Goal: Task Accomplishment & Management: Manage account settings

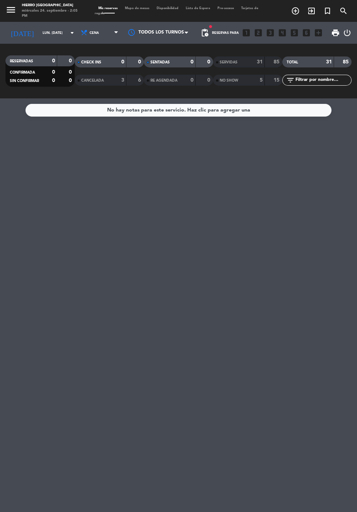
click at [42, 33] on input "lun. [DATE]" at bounding box center [62, 32] width 46 height 11
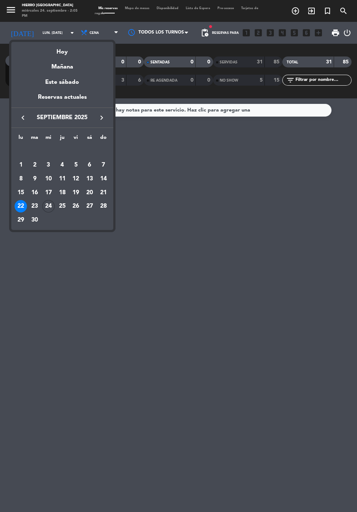
click at [35, 206] on div "23" at bounding box center [34, 206] width 12 height 12
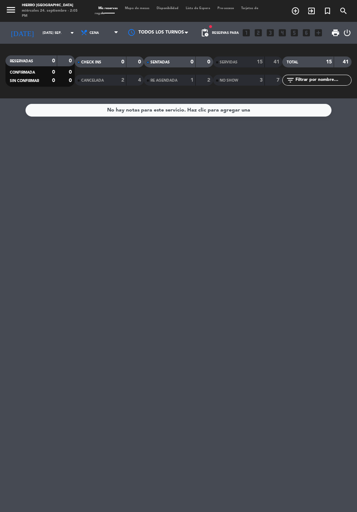
click at [39, 33] on input "[DATE] sep." at bounding box center [62, 32] width 46 height 11
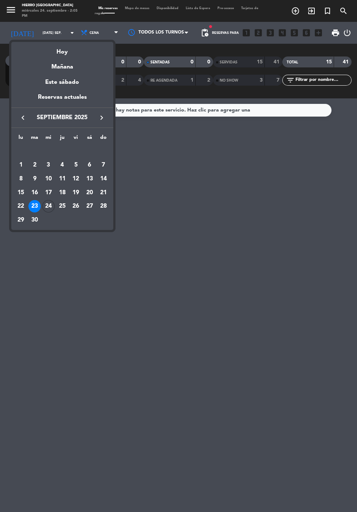
click at [50, 206] on div "24" at bounding box center [48, 206] width 12 height 12
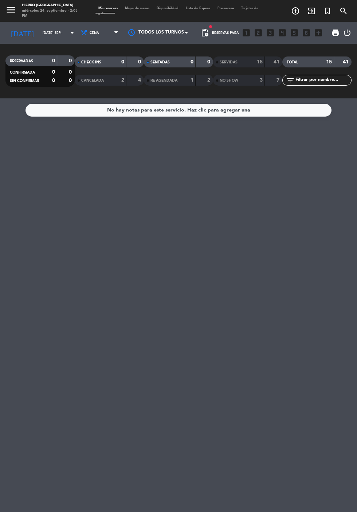
type input "mié. [DATE]"
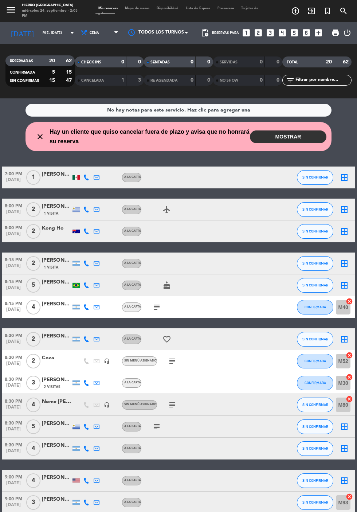
scroll to position [152, 0]
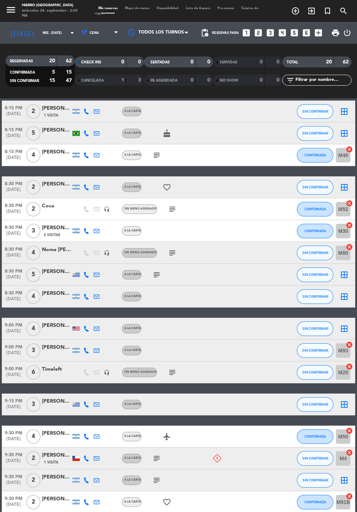
click at [157, 459] on icon "subject" at bounding box center [156, 458] width 9 height 9
click at [315, 458] on span "SIN CONFIRMAR" at bounding box center [315, 458] width 26 height 4
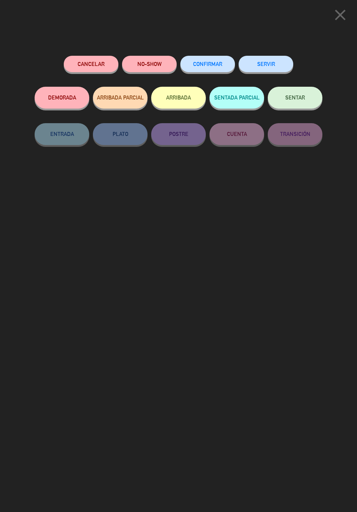
click at [92, 64] on button "Cancelar" at bounding box center [91, 64] width 55 height 16
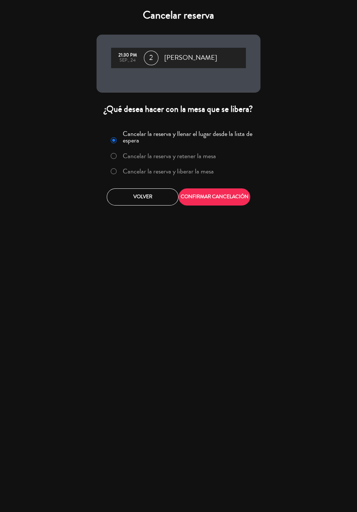
click at [207, 172] on label "Cancelar la reserva y liberar la mesa" at bounding box center [168, 171] width 91 height 7
click at [220, 195] on button "CONFIRMAR CANCELACIÓN" at bounding box center [214, 196] width 72 height 17
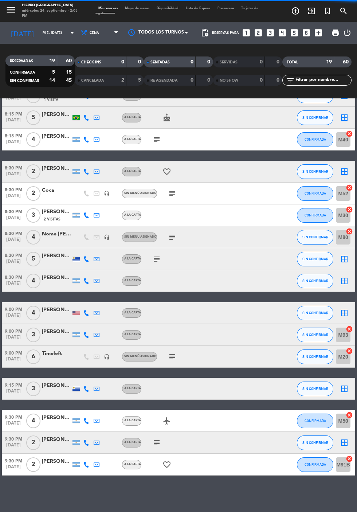
scroll to position [95, 0]
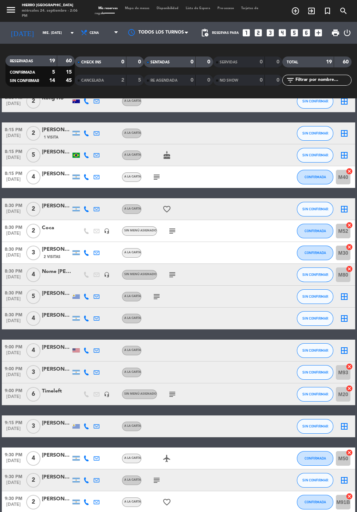
click at [169, 274] on icon "subject" at bounding box center [172, 274] width 9 height 9
click at [153, 297] on icon "subject" at bounding box center [156, 296] width 9 height 9
click at [171, 395] on icon "subject" at bounding box center [172, 394] width 9 height 9
click at [51, 391] on div "Timeleft" at bounding box center [56, 391] width 29 height 8
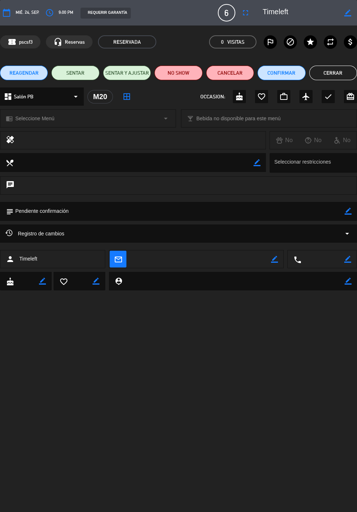
click at [346, 210] on icon "border_color" at bounding box center [347, 211] width 7 height 7
type textarea "P"
click at [339, 209] on textarea at bounding box center [178, 211] width 331 height 18
type textarea "Ok"
click at [347, 211] on icon at bounding box center [347, 211] width 7 height 7
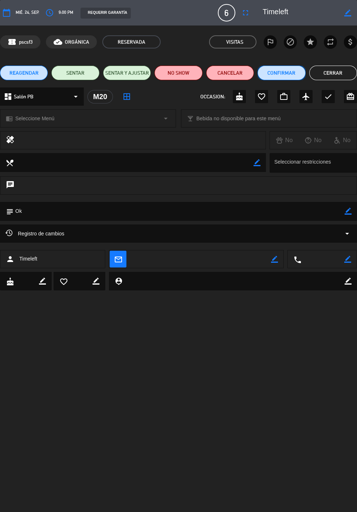
click at [286, 72] on button "Confirmar" at bounding box center [281, 73] width 48 height 15
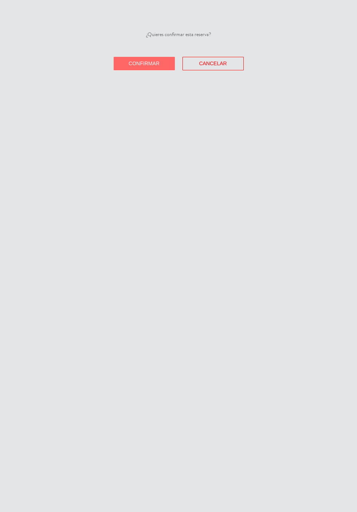
click at [149, 63] on span "Confirmar" at bounding box center [144, 63] width 31 height 6
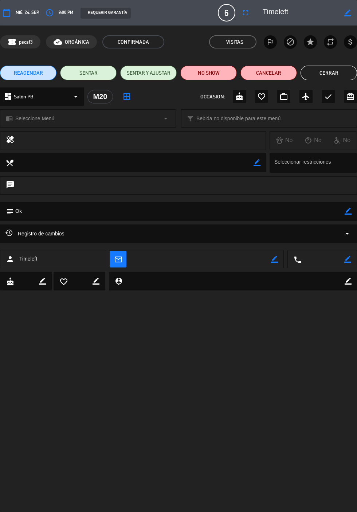
click at [339, 67] on button "Cerrar" at bounding box center [328, 73] width 56 height 15
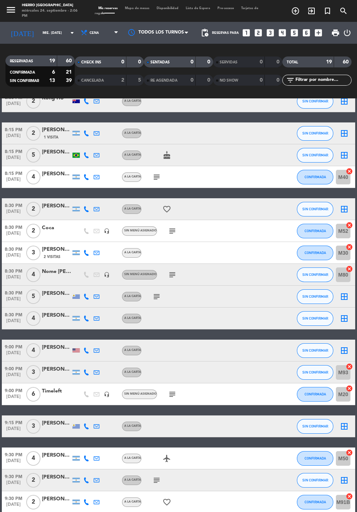
scroll to position [0, 0]
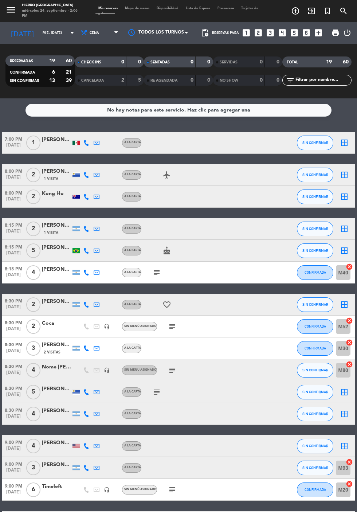
click at [342, 130] on div "No hay notas para este servicio. Haz clic para agregar una 7:00 PM [DATE] 1 [PE…" at bounding box center [178, 304] width 357 height 413
click at [347, 362] on icon "cancel" at bounding box center [349, 364] width 7 height 7
click at [342, 369] on icon "border_all" at bounding box center [344, 370] width 9 height 9
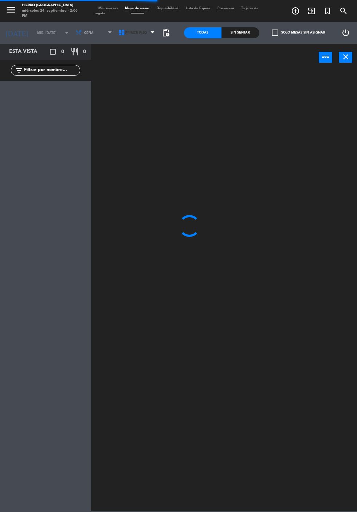
click at [131, 34] on span "Primer Piso" at bounding box center [135, 33] width 21 height 4
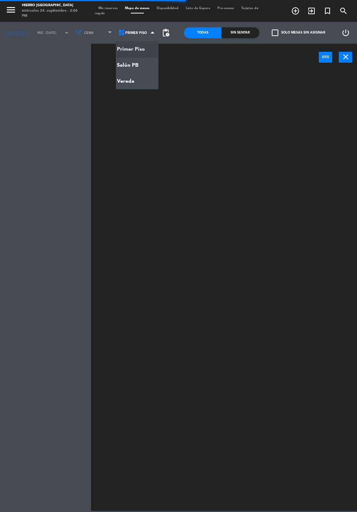
click at [131, 65] on ng-component "menu Hierro [GEOGRAPHIC_DATA] miércoles 24. septiembre - 2:06 PM Mis reservas M…" at bounding box center [178, 255] width 357 height 511
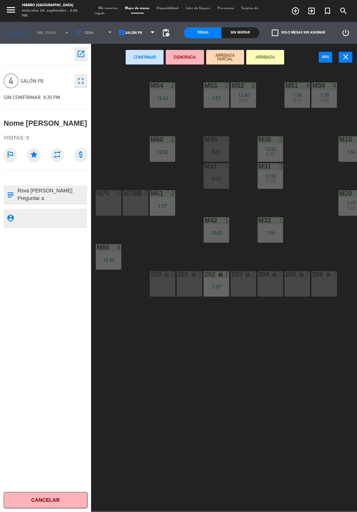
click at [325, 102] on span "9:30" at bounding box center [324, 100] width 9 height 6
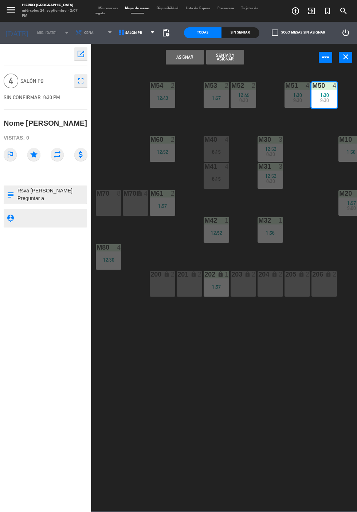
click at [291, 102] on div "9:30" at bounding box center [296, 100] width 25 height 5
click at [236, 57] on button "Unir y asignar" at bounding box center [225, 57] width 38 height 15
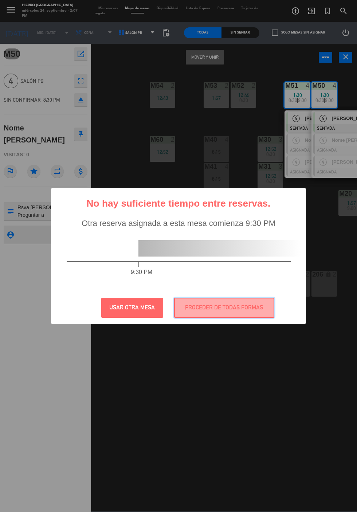
click at [248, 315] on button "PROCEDER DE TODAS FORMAS" at bounding box center [224, 308] width 100 height 20
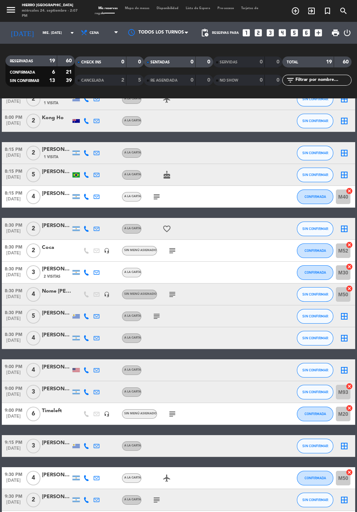
scroll to position [85, 0]
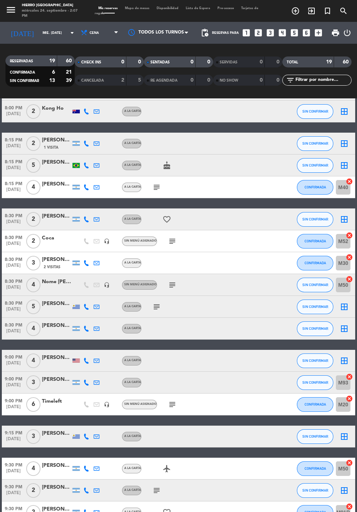
click at [341, 305] on icon "border_all" at bounding box center [344, 306] width 9 height 9
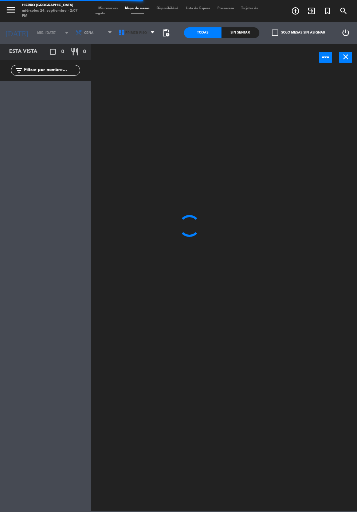
click at [128, 32] on span "Primer Piso" at bounding box center [135, 33] width 21 height 4
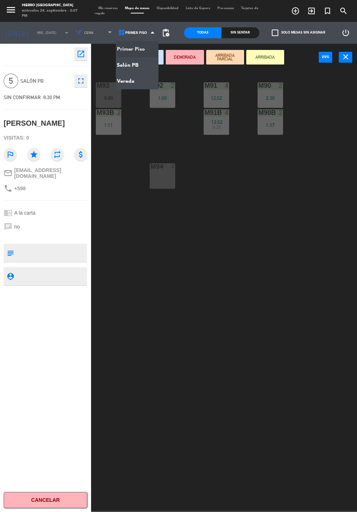
click at [131, 65] on ng-component "menu Hierro [GEOGRAPHIC_DATA] miércoles 24. septiembre - 2:07 PM Mis reservas M…" at bounding box center [178, 255] width 357 height 511
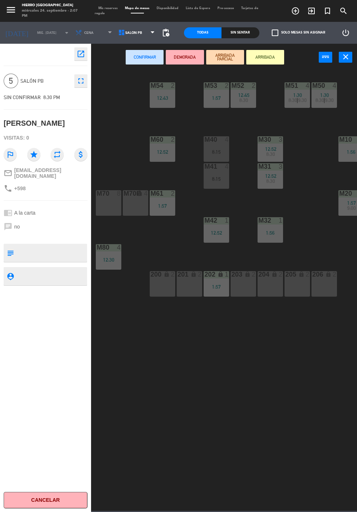
click at [108, 257] on div "12:30" at bounding box center [108, 259] width 25 height 5
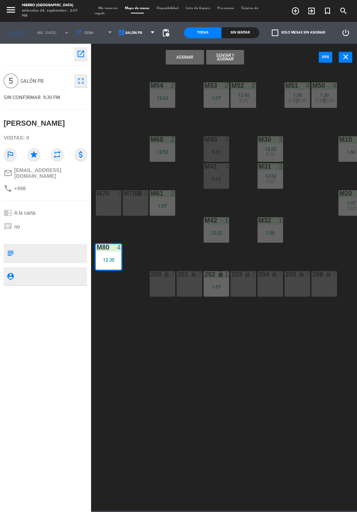
click at [184, 57] on button "Asignar" at bounding box center [185, 57] width 38 height 15
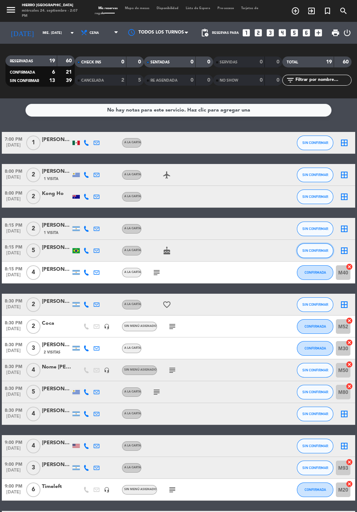
click at [331, 249] on button "SIN CONFIRMAR" at bounding box center [315, 250] width 36 height 15
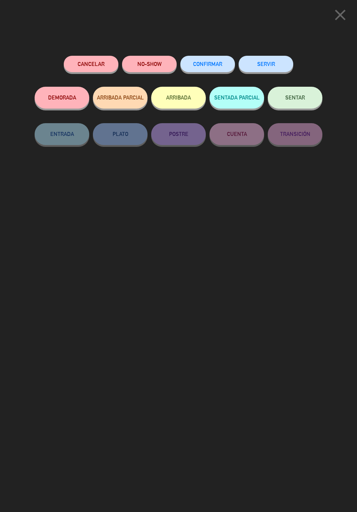
click at [336, 11] on icon "close" at bounding box center [340, 15] width 18 height 18
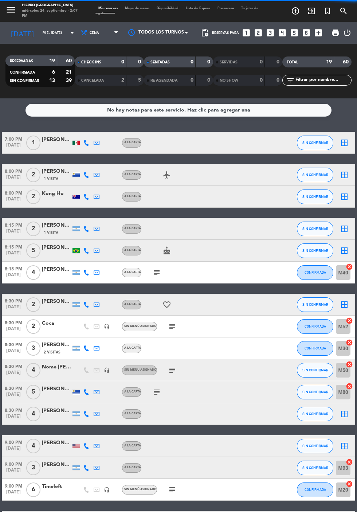
scroll to position [95, 0]
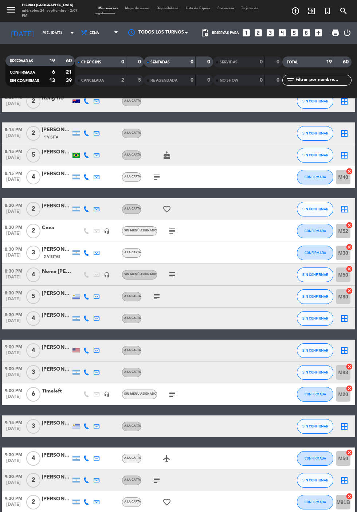
click at [348, 369] on icon "cancel" at bounding box center [349, 366] width 7 height 7
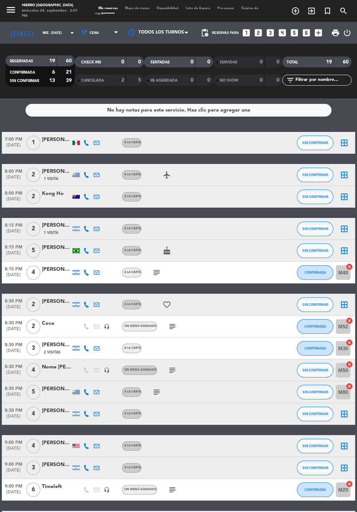
click at [341, 250] on icon "border_all" at bounding box center [344, 250] width 9 height 9
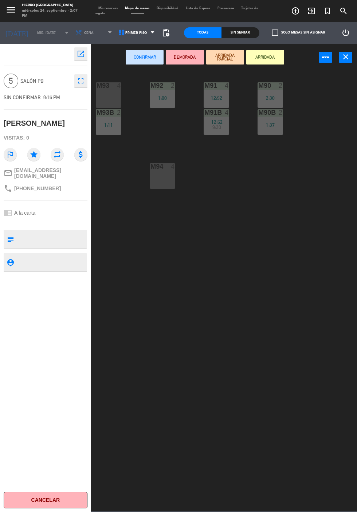
click at [110, 95] on div "M93 4" at bounding box center [108, 94] width 25 height 25
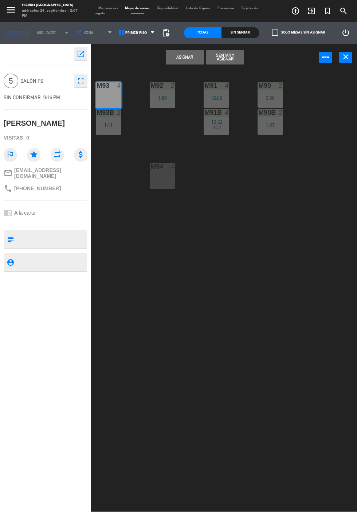
click at [108, 131] on div "M93B 2 1:11" at bounding box center [108, 121] width 25 height 25
click at [228, 58] on button "Unir y asignar" at bounding box center [225, 57] width 38 height 15
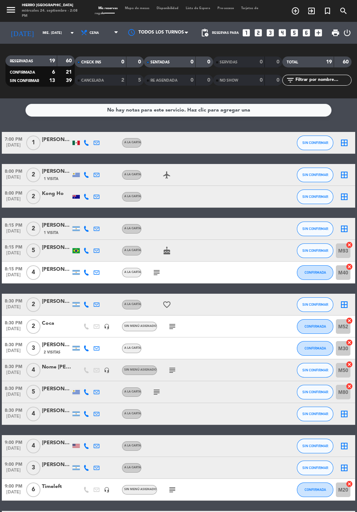
scroll to position [95, 0]
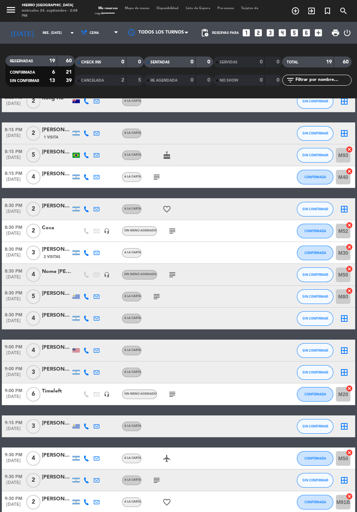
click at [340, 370] on icon "border_all" at bounding box center [344, 372] width 9 height 9
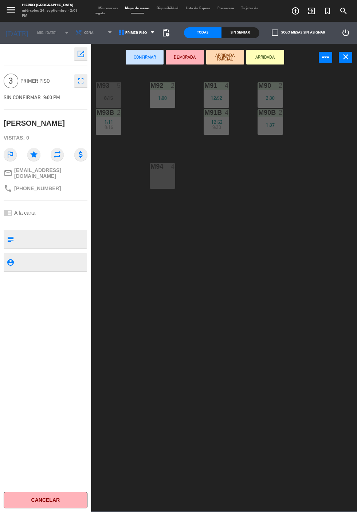
click at [160, 182] on div "M94 4" at bounding box center [162, 175] width 25 height 25
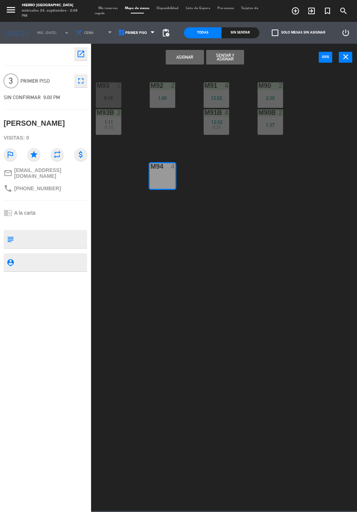
click at [185, 56] on button "Asignar" at bounding box center [185, 57] width 38 height 15
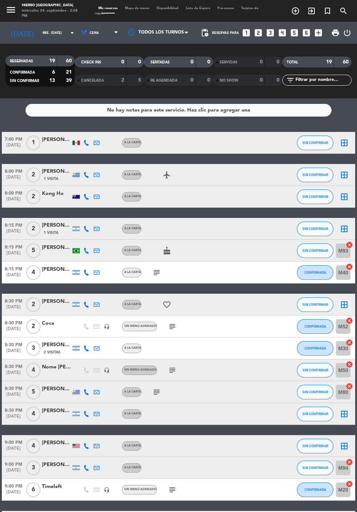
scroll to position [95, 0]
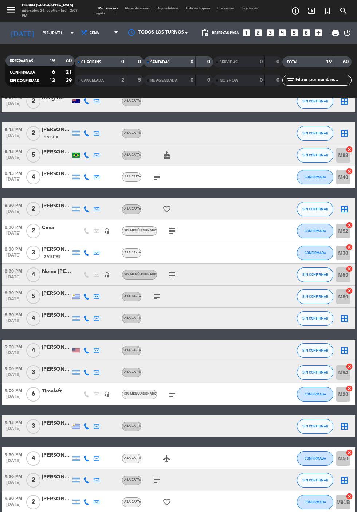
click at [347, 429] on icon "border_all" at bounding box center [344, 426] width 9 height 9
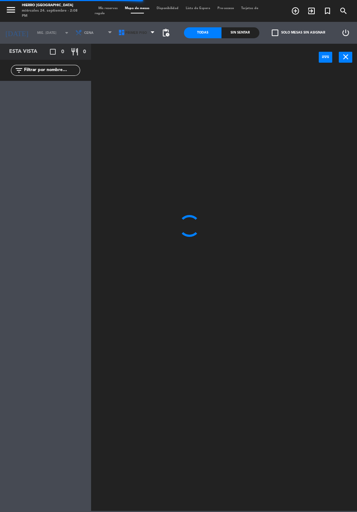
click at [134, 33] on span "Primer Piso" at bounding box center [135, 33] width 21 height 4
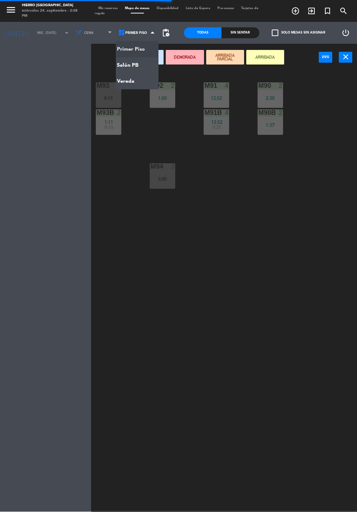
click at [141, 64] on ng-component "menu Hierro [GEOGRAPHIC_DATA] miércoles 24. septiembre - 2:08 PM Mis reservas M…" at bounding box center [178, 255] width 357 height 511
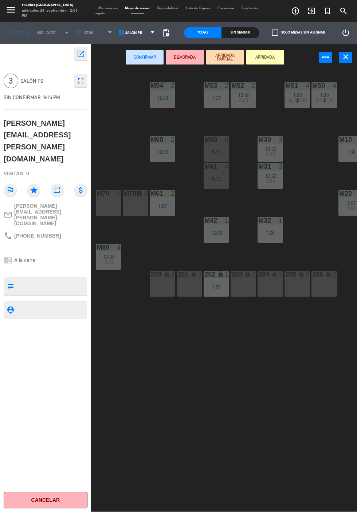
click at [174, 208] on div "1:57" at bounding box center [162, 205] width 25 height 5
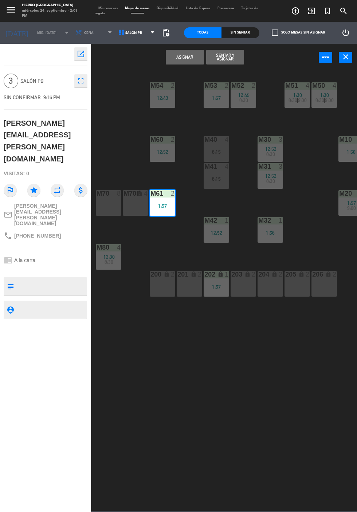
click at [184, 57] on button "Asignar" at bounding box center [185, 57] width 38 height 15
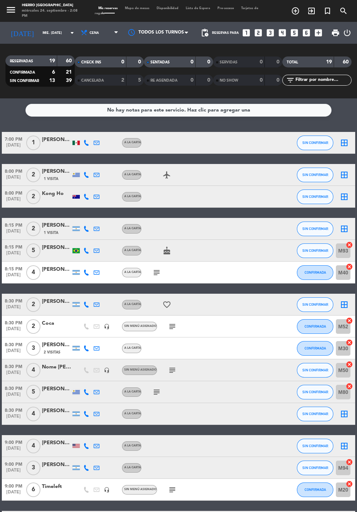
click at [158, 273] on icon "subject" at bounding box center [156, 272] width 9 height 9
click at [170, 324] on icon "subject" at bounding box center [172, 326] width 9 height 9
click at [347, 412] on icon "border_all" at bounding box center [344, 413] width 9 height 9
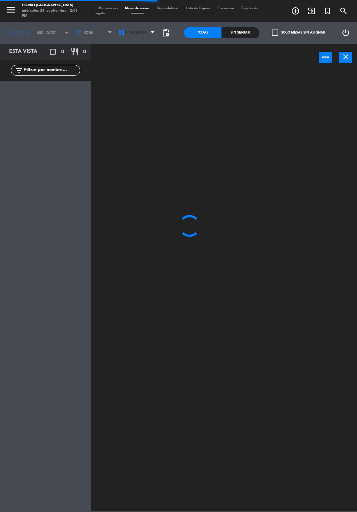
click at [130, 39] on span "Primer Piso" at bounding box center [137, 33] width 43 height 16
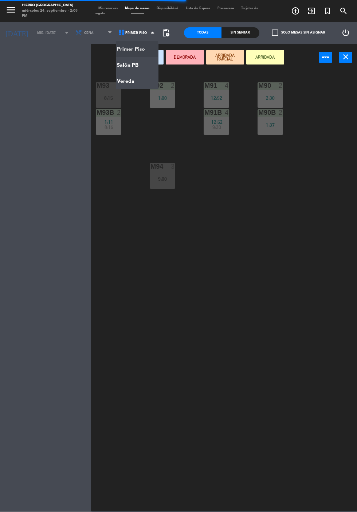
click at [145, 67] on ng-component "menu Hierro [GEOGRAPHIC_DATA] miércoles 24. septiembre - 2:09 PM Mis reservas M…" at bounding box center [178, 255] width 357 height 511
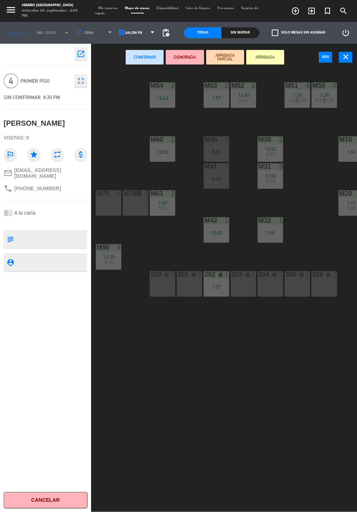
click at [218, 106] on div "M53 2 1:57" at bounding box center [216, 94] width 25 height 25
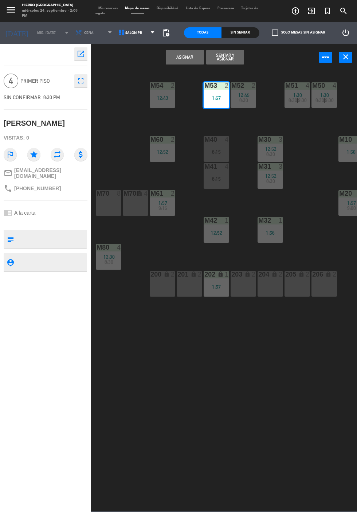
click at [160, 100] on div "12:43" at bounding box center [162, 97] width 25 height 5
click at [193, 59] on button "Asignar" at bounding box center [185, 57] width 38 height 15
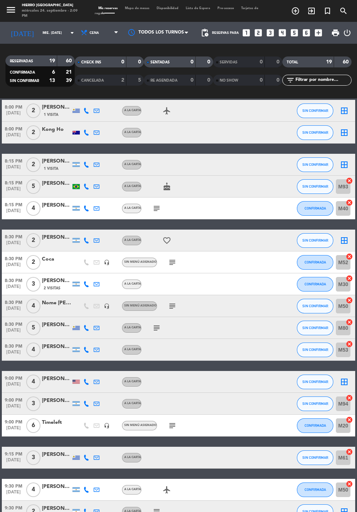
scroll to position [95, 0]
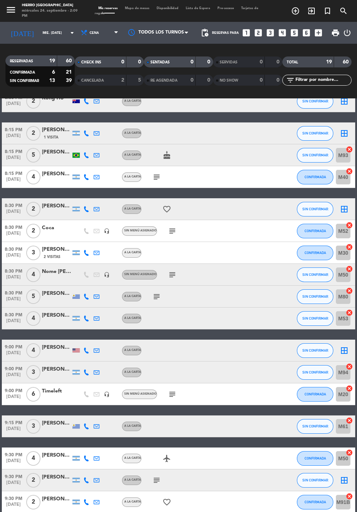
click at [343, 352] on icon "border_all" at bounding box center [344, 350] width 9 height 9
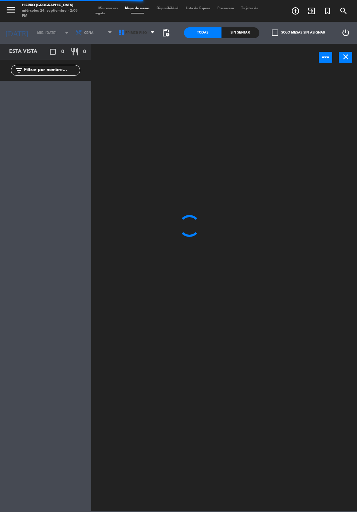
click at [119, 33] on icon at bounding box center [121, 32] width 7 height 7
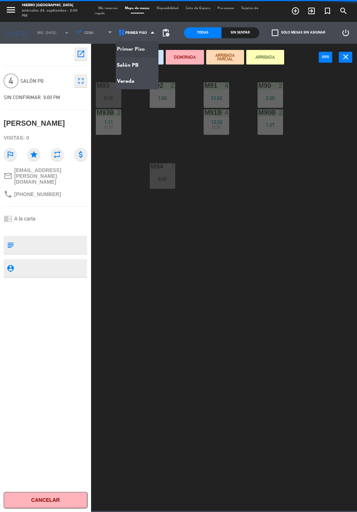
click at [144, 66] on ng-component "menu Hierro [GEOGRAPHIC_DATA] miércoles 24. septiembre - 2:09 PM Mis reservas M…" at bounding box center [178, 255] width 357 height 511
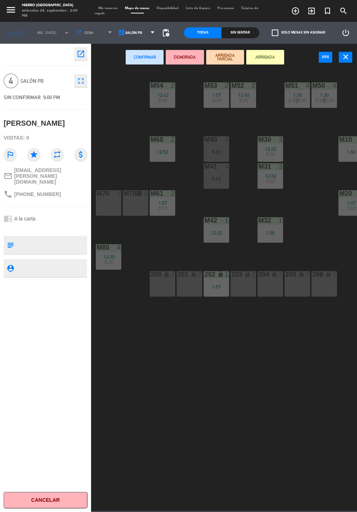
click at [344, 151] on div "1:56" at bounding box center [350, 151] width 25 height 5
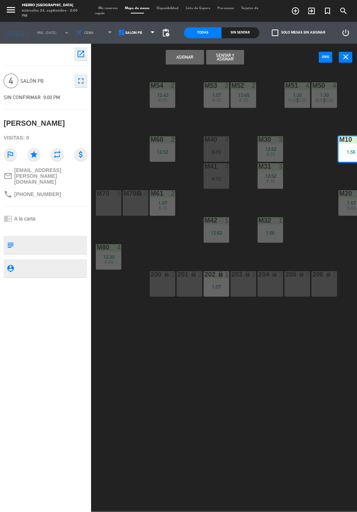
click at [181, 58] on button "Asignar" at bounding box center [185, 57] width 38 height 15
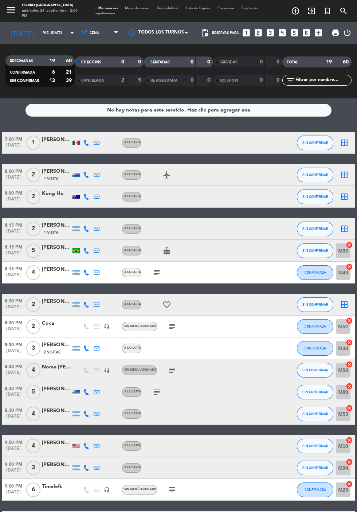
click at [344, 140] on icon "border_all" at bounding box center [344, 142] width 9 height 9
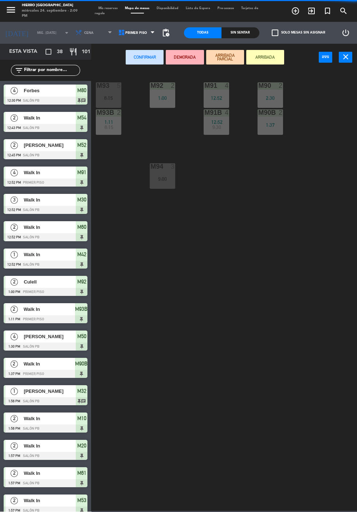
click at [167, 33] on span "pending_actions" at bounding box center [165, 32] width 9 height 9
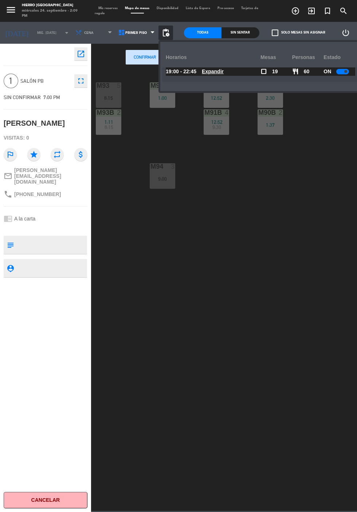
click at [340, 72] on div at bounding box center [342, 71] width 13 height 5
click at [165, 34] on span "pending_actions" at bounding box center [165, 32] width 9 height 9
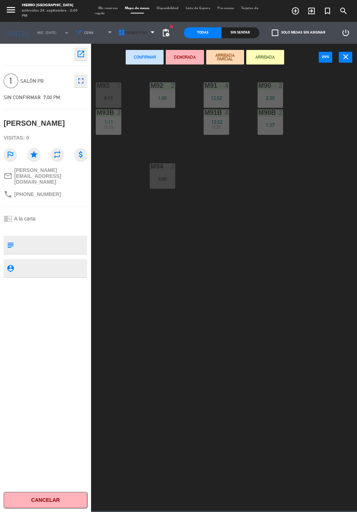
click at [130, 34] on span "Primer Piso" at bounding box center [135, 33] width 21 height 4
click at [141, 71] on ng-component "menu Hierro [GEOGRAPHIC_DATA] miércoles 24. septiembre - 2:09 PM Mis reservas M…" at bounding box center [178, 255] width 357 height 511
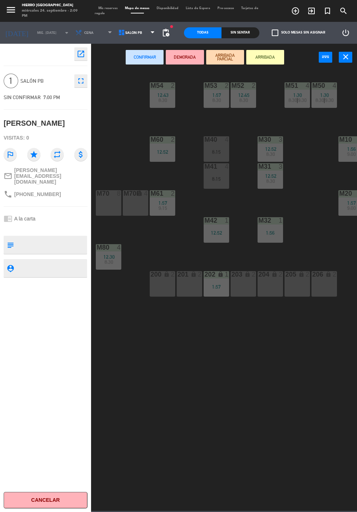
click at [274, 236] on div "M32 1 1:56" at bounding box center [269, 229] width 25 height 25
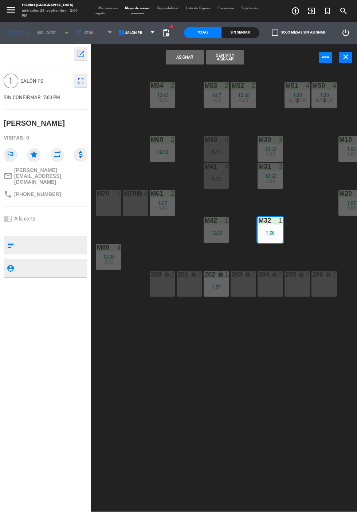
click at [183, 58] on button "Asignar" at bounding box center [185, 57] width 38 height 15
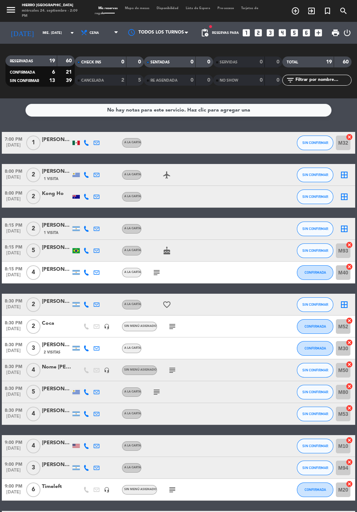
click at [342, 174] on icon "border_all" at bounding box center [344, 174] width 9 height 9
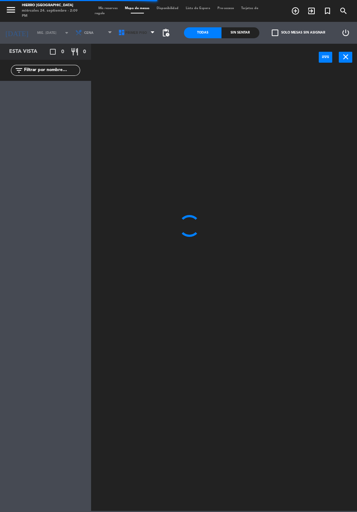
click at [129, 39] on span "Primer Piso" at bounding box center [137, 33] width 43 height 16
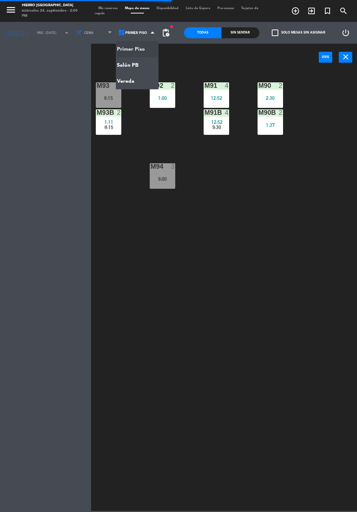
click at [141, 67] on ng-component "menu Hierro [GEOGRAPHIC_DATA] miércoles 24. septiembre - 2:09 PM Mis reservas M…" at bounding box center [178, 255] width 357 height 511
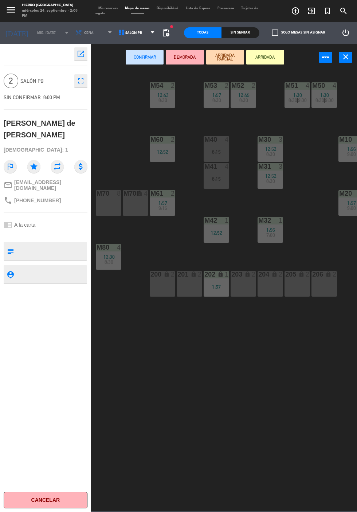
click at [217, 240] on div "M42 1 12:52" at bounding box center [216, 229] width 25 height 25
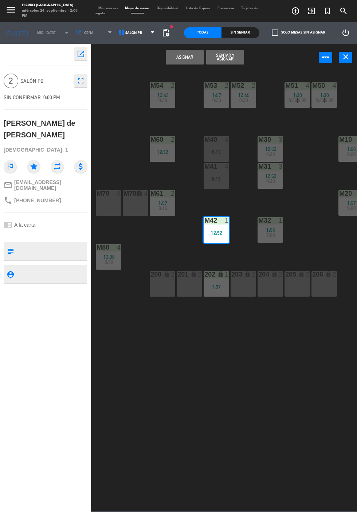
click at [189, 57] on button "Asignar" at bounding box center [185, 57] width 38 height 15
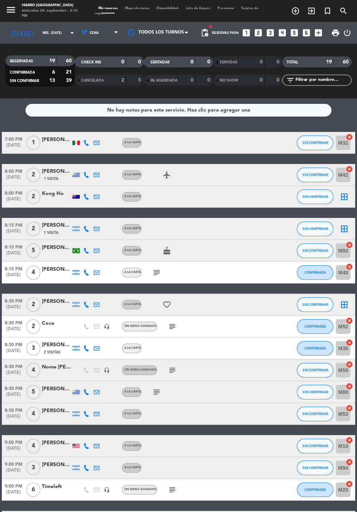
click at [344, 199] on icon "border_all" at bounding box center [344, 196] width 9 height 9
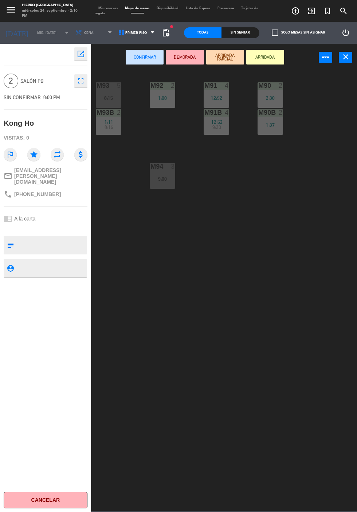
click at [275, 92] on div "M90 2 2:30" at bounding box center [269, 94] width 25 height 25
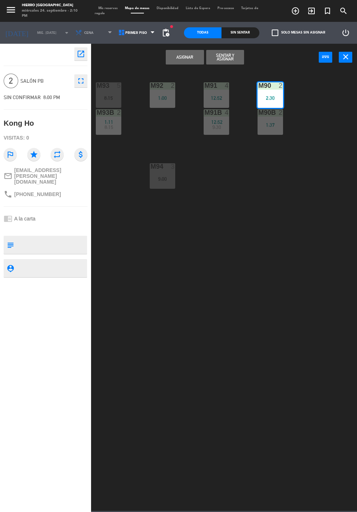
click at [277, 100] on div "2:30" at bounding box center [269, 97] width 25 height 5
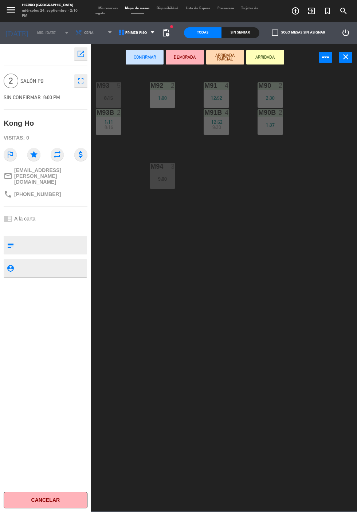
click at [160, 104] on div "M92 2 1:00" at bounding box center [162, 94] width 25 height 25
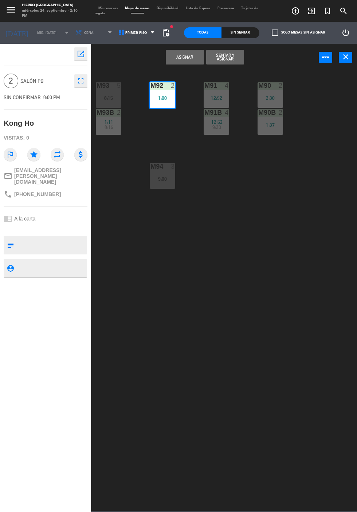
click at [187, 57] on button "Asignar" at bounding box center [185, 57] width 38 height 15
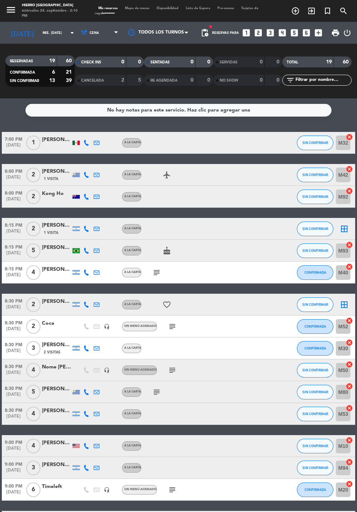
click at [342, 226] on icon "border_all" at bounding box center [344, 228] width 9 height 9
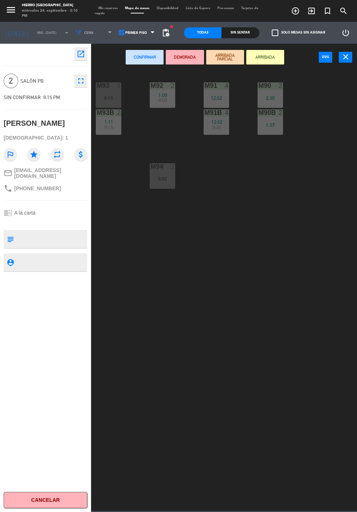
click at [220, 97] on div "12:52" at bounding box center [216, 97] width 25 height 5
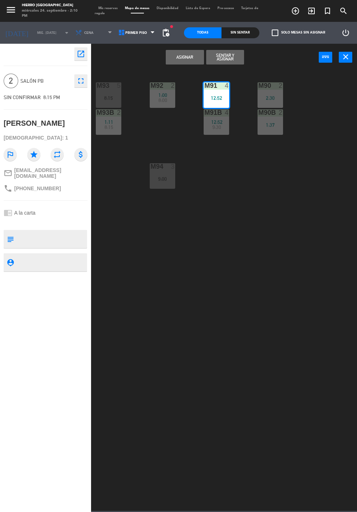
click at [182, 58] on button "Asignar" at bounding box center [185, 57] width 38 height 15
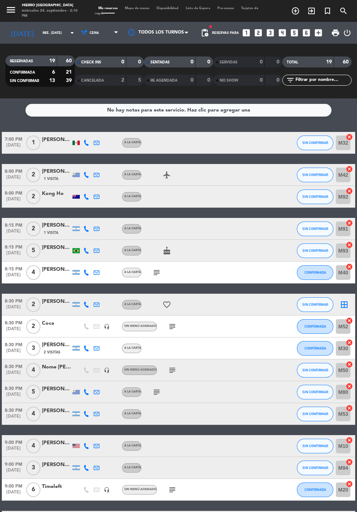
click at [342, 302] on icon "border_all" at bounding box center [344, 304] width 9 height 9
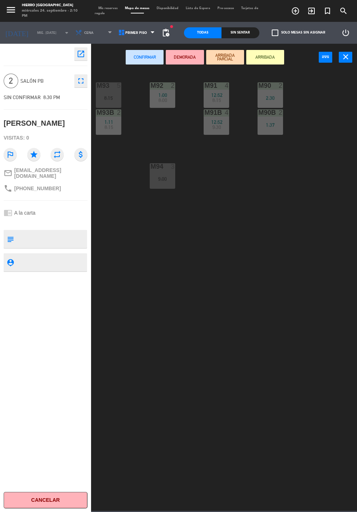
click at [274, 92] on div "M90 2 2:30" at bounding box center [269, 94] width 25 height 25
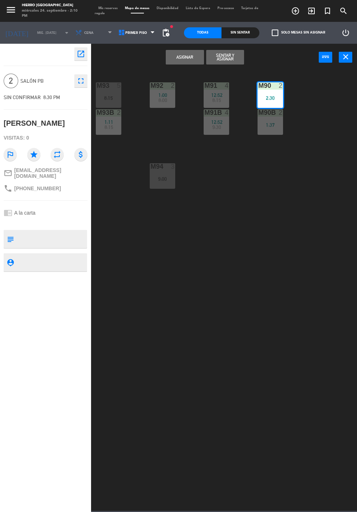
click at [182, 57] on button "Asignar" at bounding box center [185, 57] width 38 height 15
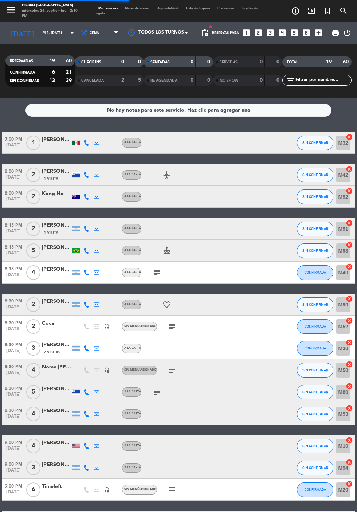
scroll to position [95, 0]
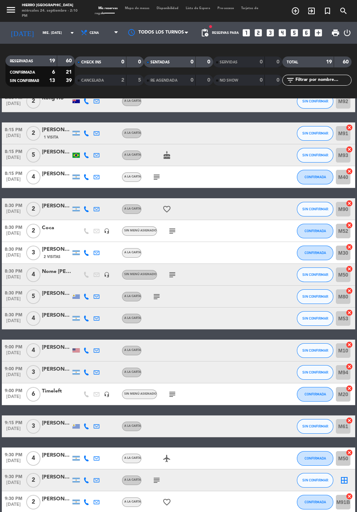
click at [158, 481] on icon "subject" at bounding box center [156, 480] width 9 height 9
click at [343, 479] on icon "border_all" at bounding box center [344, 480] width 9 height 9
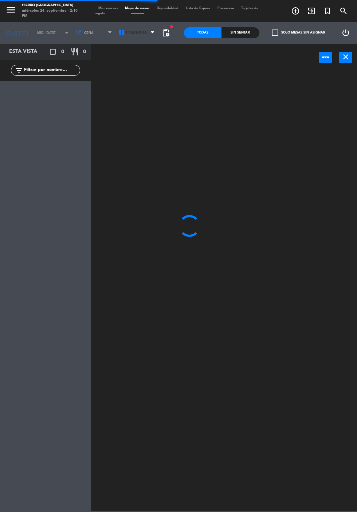
click at [132, 39] on span "Primer Piso" at bounding box center [137, 33] width 43 height 16
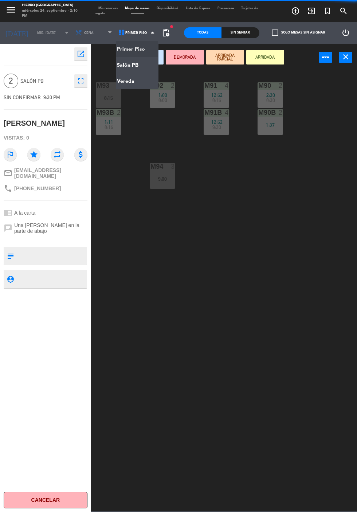
click at [147, 67] on ng-component "menu Hierro [GEOGRAPHIC_DATA] miércoles 24. septiembre - 2:10 PM Mis reservas M…" at bounding box center [178, 255] width 357 height 511
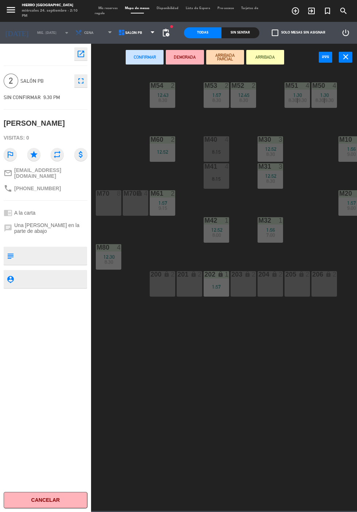
click at [272, 232] on span "7:00" at bounding box center [270, 235] width 9 height 6
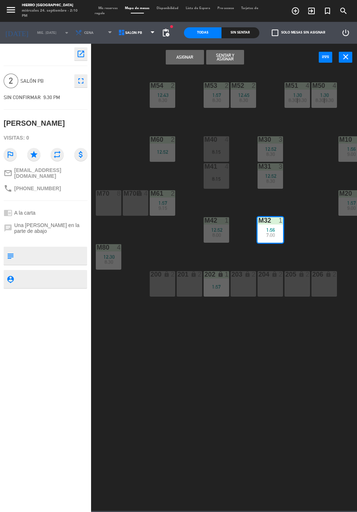
click at [183, 57] on button "Asignar" at bounding box center [185, 57] width 38 height 15
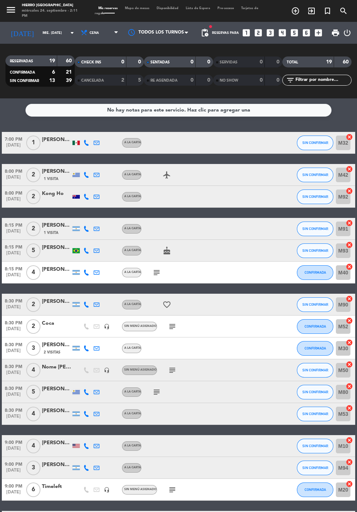
scroll to position [95, 0]
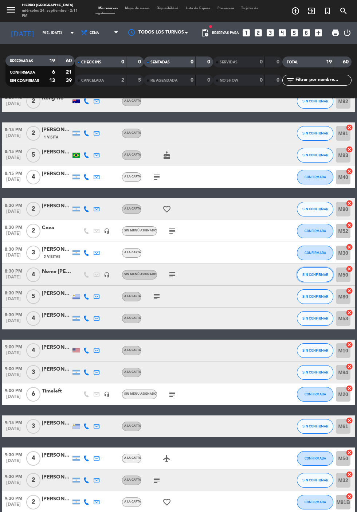
click at [314, 273] on span "SIN CONFIRMAR" at bounding box center [315, 274] width 26 height 4
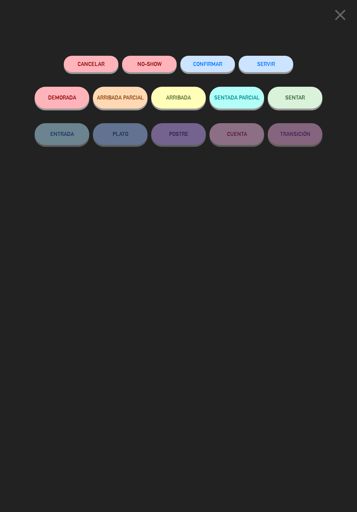
click at [102, 61] on button "Cancelar" at bounding box center [91, 64] width 55 height 16
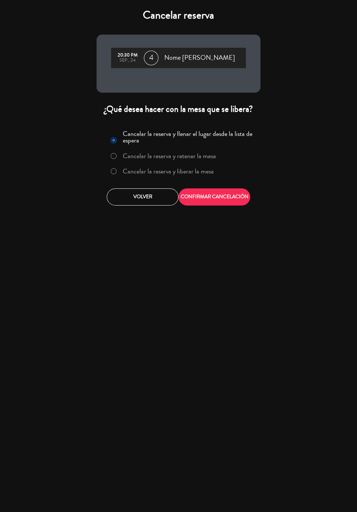
click at [197, 178] on label "Cancelar la reserva y liberar la mesa" at bounding box center [162, 171] width 111 height 13
click at [224, 195] on button "CONFIRMAR CANCELACIÓN" at bounding box center [214, 196] width 72 height 17
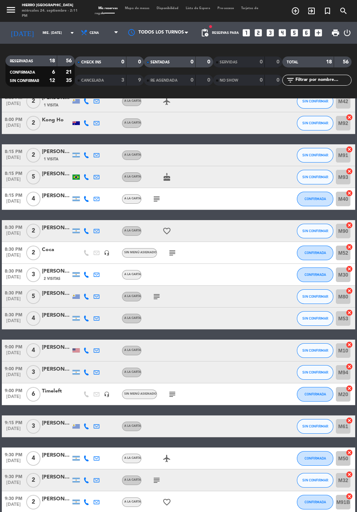
scroll to position [0, 0]
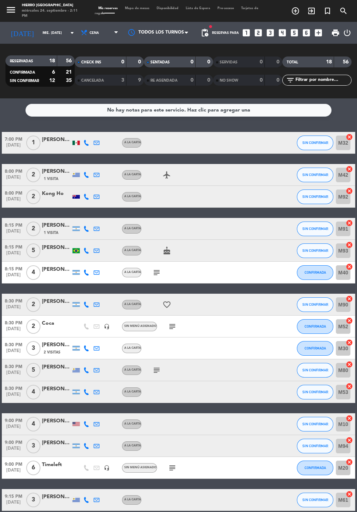
click at [349, 386] on icon "cancel" at bounding box center [349, 385] width 7 height 7
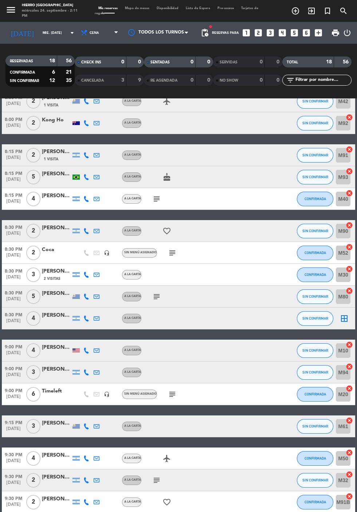
click at [348, 452] on icon "cancel" at bounding box center [349, 452] width 7 height 7
click at [347, 315] on icon "border_all" at bounding box center [344, 318] width 9 height 9
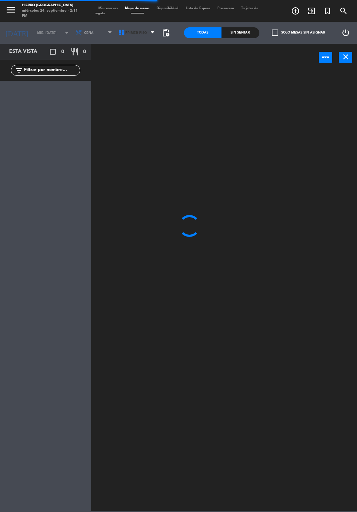
click at [131, 34] on span "Primer Piso" at bounding box center [135, 33] width 21 height 4
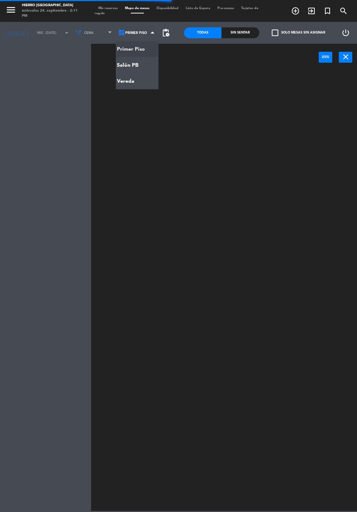
click at [148, 65] on ng-component "menu Hierro [GEOGRAPHIC_DATA] miércoles 24. septiembre - 2:11 PM Mis reservas M…" at bounding box center [178, 255] width 357 height 511
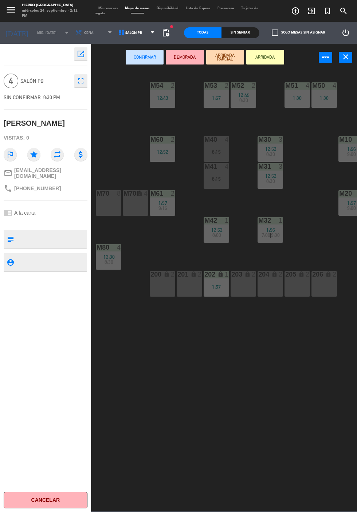
click at [328, 104] on div "M50 4 1:30" at bounding box center [323, 94] width 25 height 25
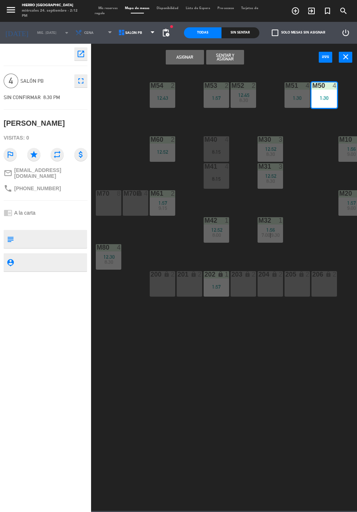
click at [296, 100] on div "1:30" at bounding box center [296, 97] width 25 height 5
click at [230, 57] on button "Unir y asignar" at bounding box center [225, 57] width 38 height 15
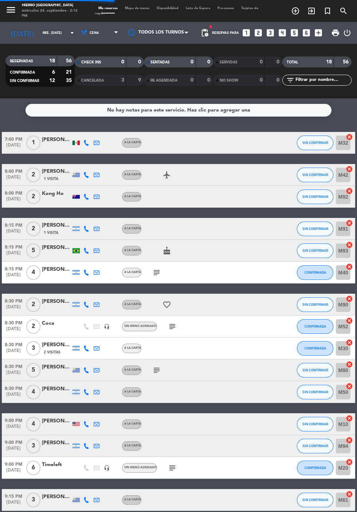
scroll to position [74, 0]
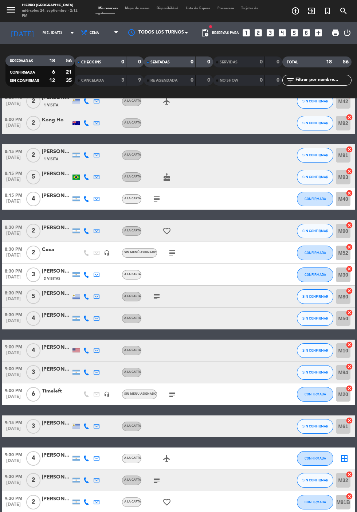
click at [341, 456] on icon "border_all" at bounding box center [344, 458] width 9 height 9
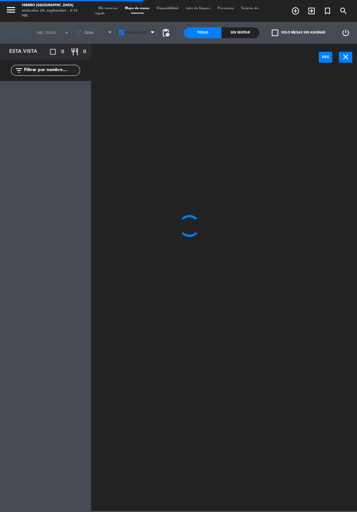
click at [127, 38] on span "Primer Piso" at bounding box center [137, 33] width 43 height 16
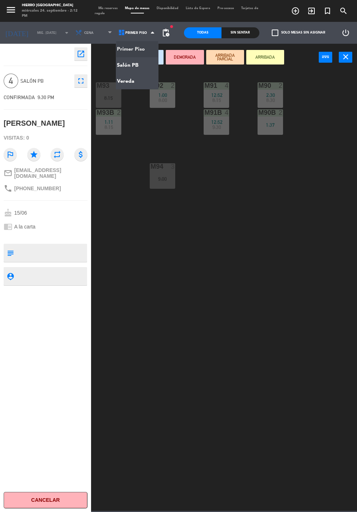
click at [141, 64] on ng-component "menu Hierro [GEOGRAPHIC_DATA] miércoles 24. septiembre - 2:12 PM Mis reservas M…" at bounding box center [178, 255] width 357 height 511
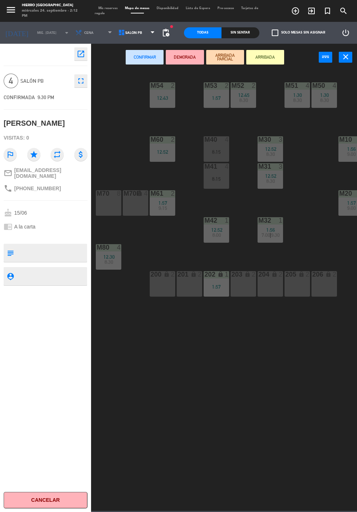
click at [220, 90] on div "M53 2 1:57" at bounding box center [216, 94] width 25 height 25
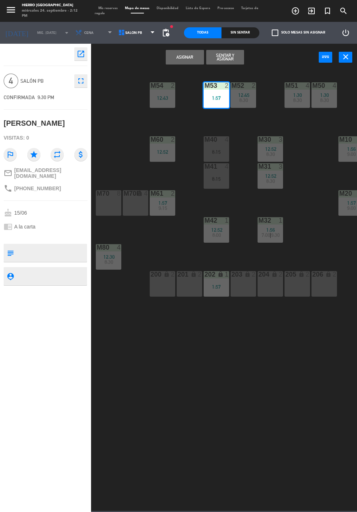
click at [162, 97] on div "12:43" at bounding box center [162, 97] width 25 height 5
click at [189, 57] on button "Asignar" at bounding box center [185, 57] width 38 height 15
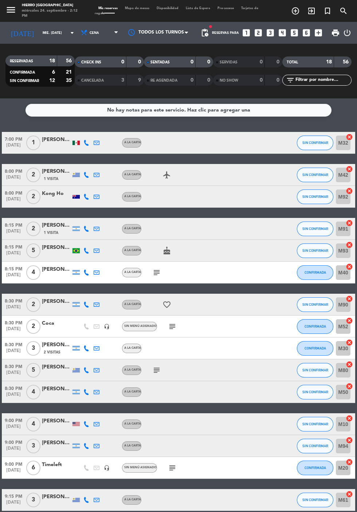
scroll to position [74, 0]
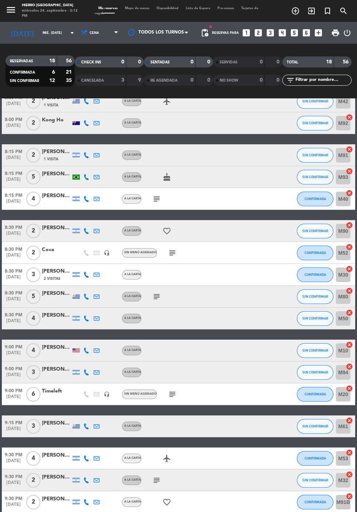
click at [158, 480] on icon "subject" at bounding box center [156, 480] width 9 height 9
click at [173, 395] on icon "subject" at bounding box center [172, 394] width 9 height 9
